Goal: Entertainment & Leisure: Consume media (video, audio)

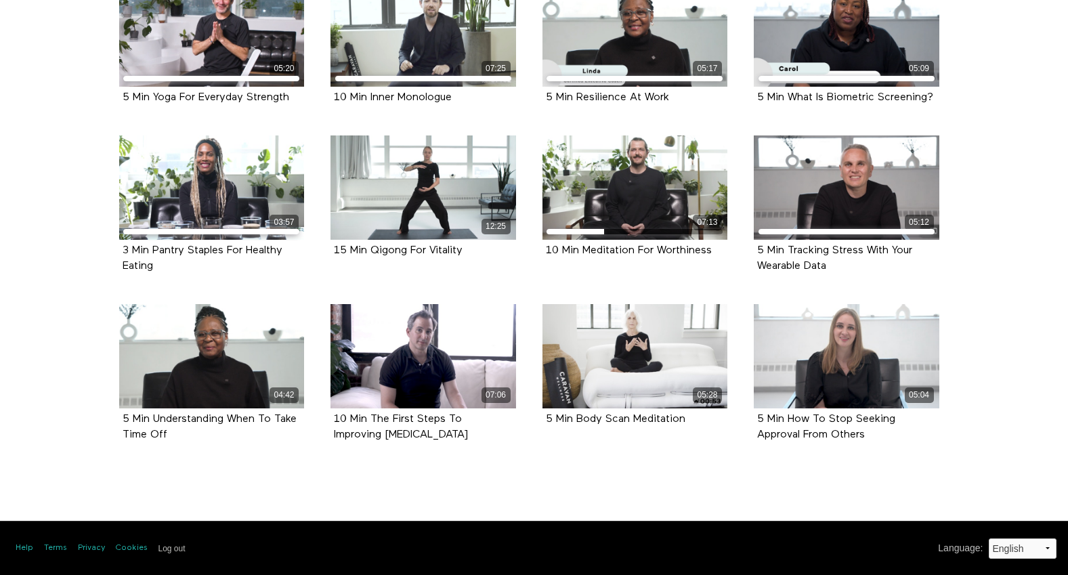
scroll to position [530, 0]
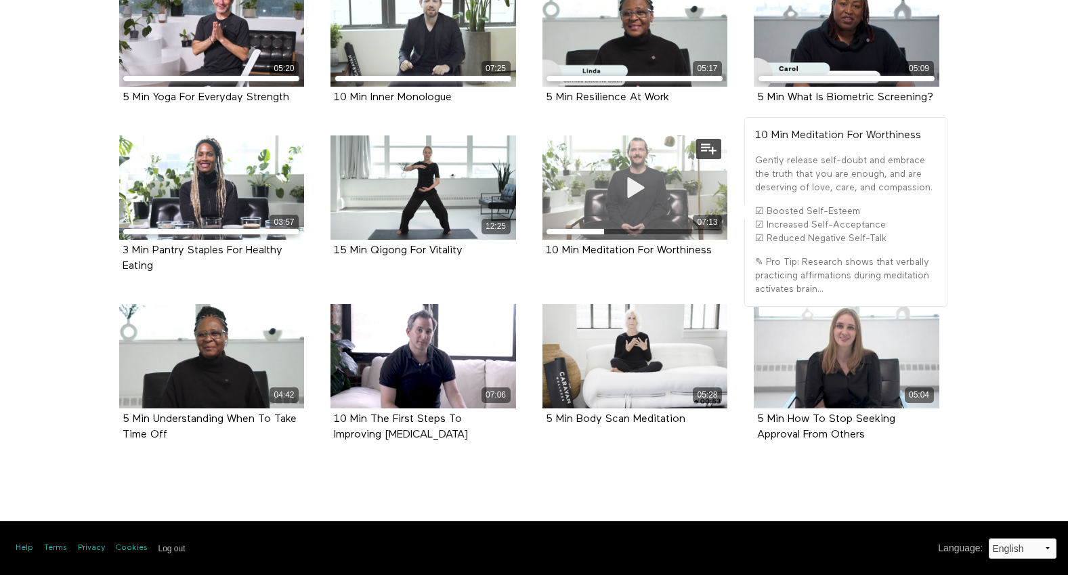
click at [662, 205] on div "07:13" at bounding box center [635, 187] width 186 height 104
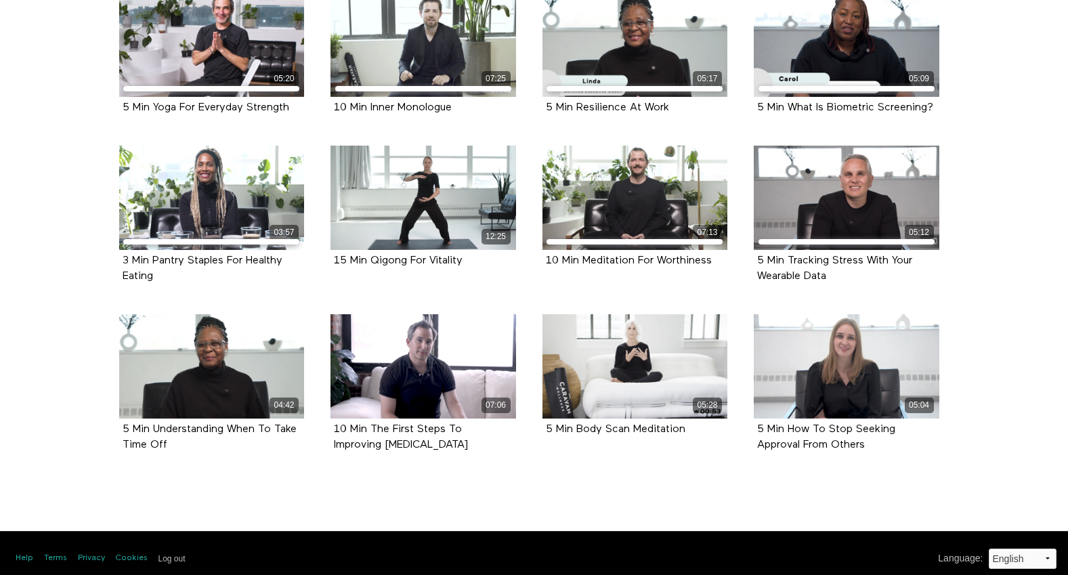
scroll to position [530, 0]
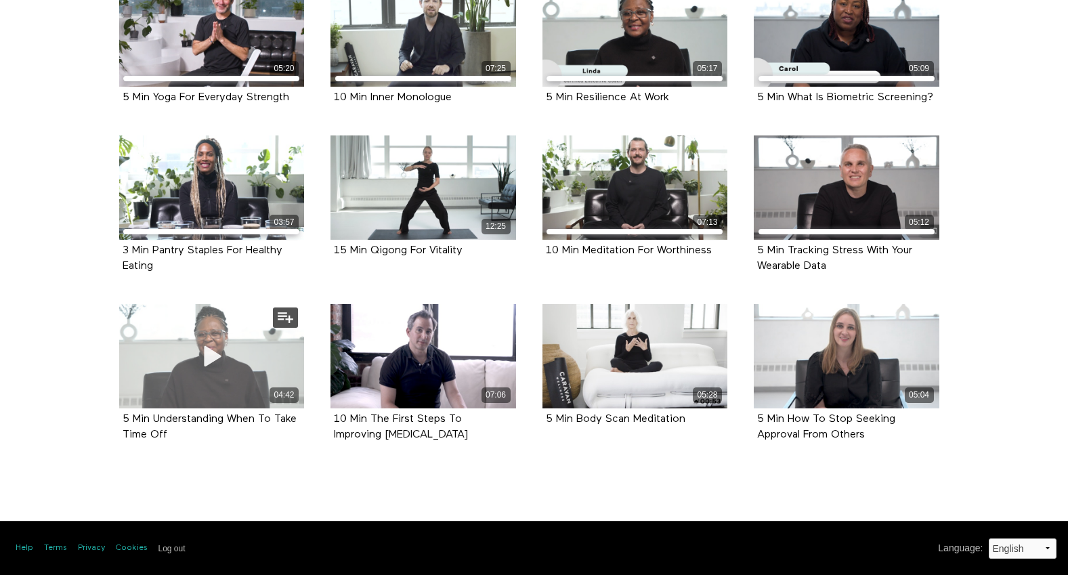
click at [243, 358] on div "04:42" at bounding box center [212, 356] width 186 height 104
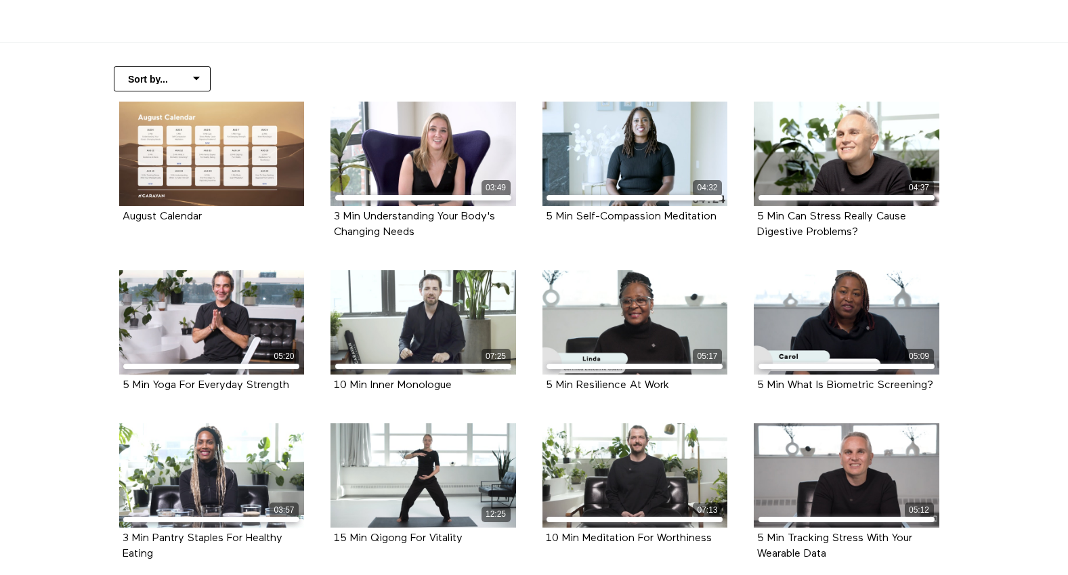
scroll to position [530, 0]
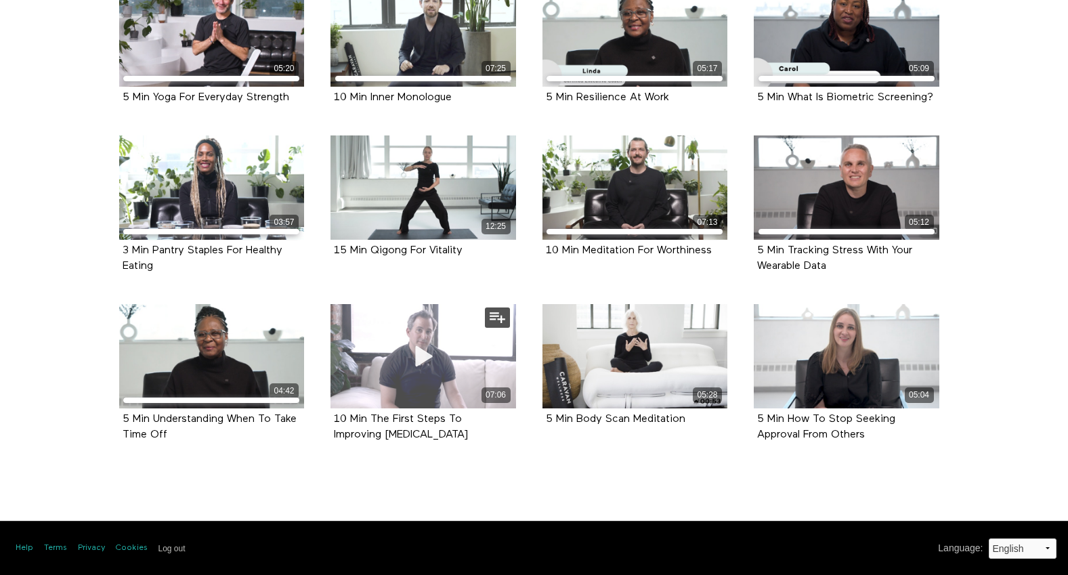
click at [418, 370] on span at bounding box center [423, 356] width 41 height 41
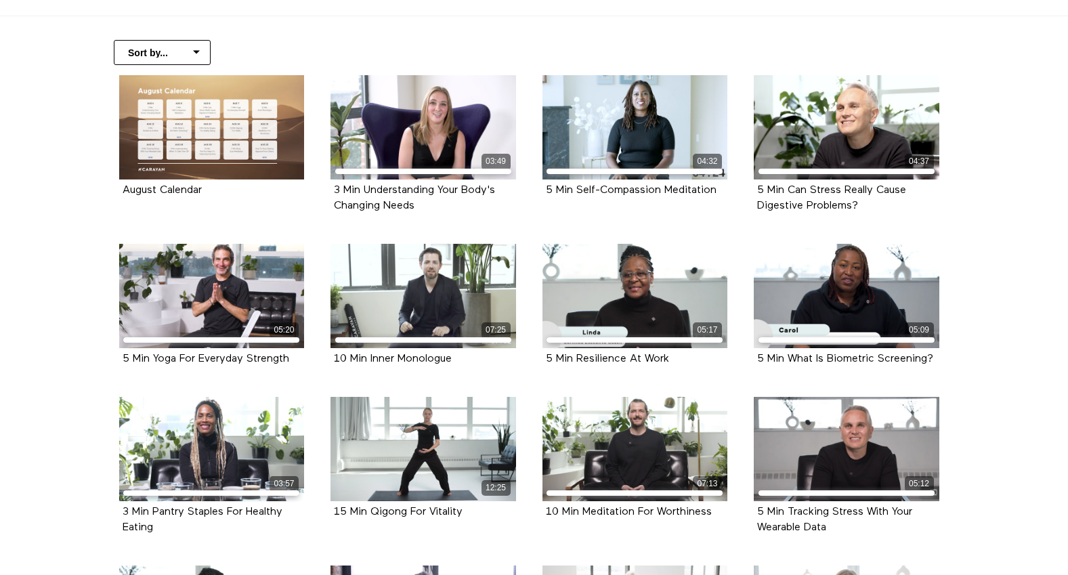
scroll to position [530, 0]
